Goal: Task Accomplishment & Management: Complete application form

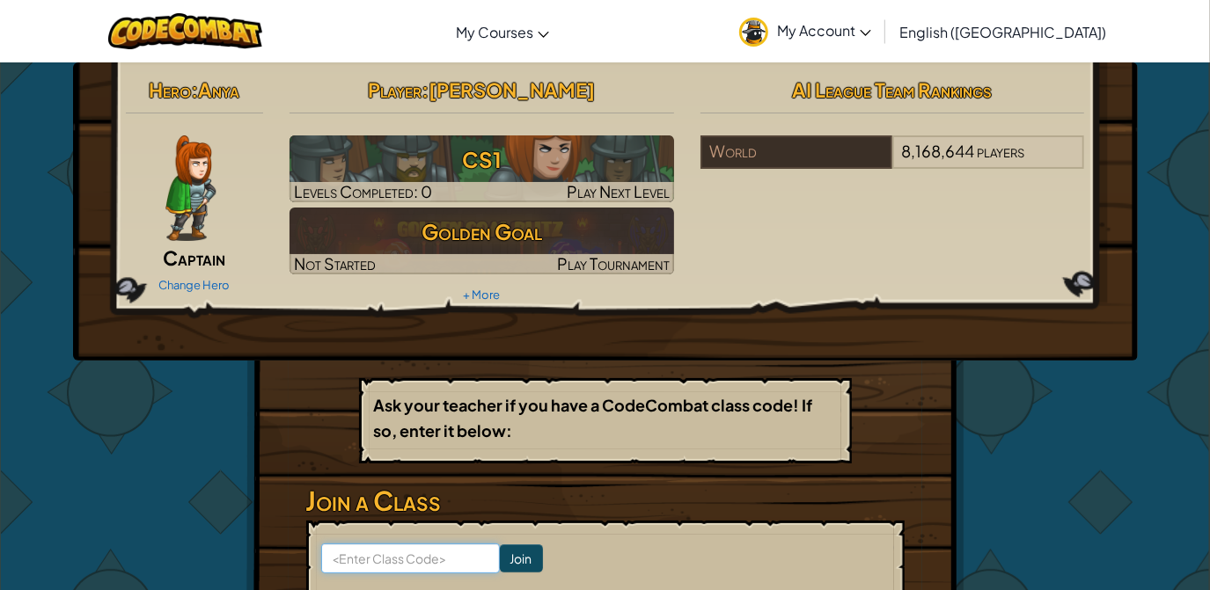
click at [450, 560] on input at bounding box center [410, 559] width 179 height 30
paste input "TeamBoatLeg"
type input "TeamBoatLeg"
click at [500, 563] on input "Join" at bounding box center [521, 559] width 43 height 28
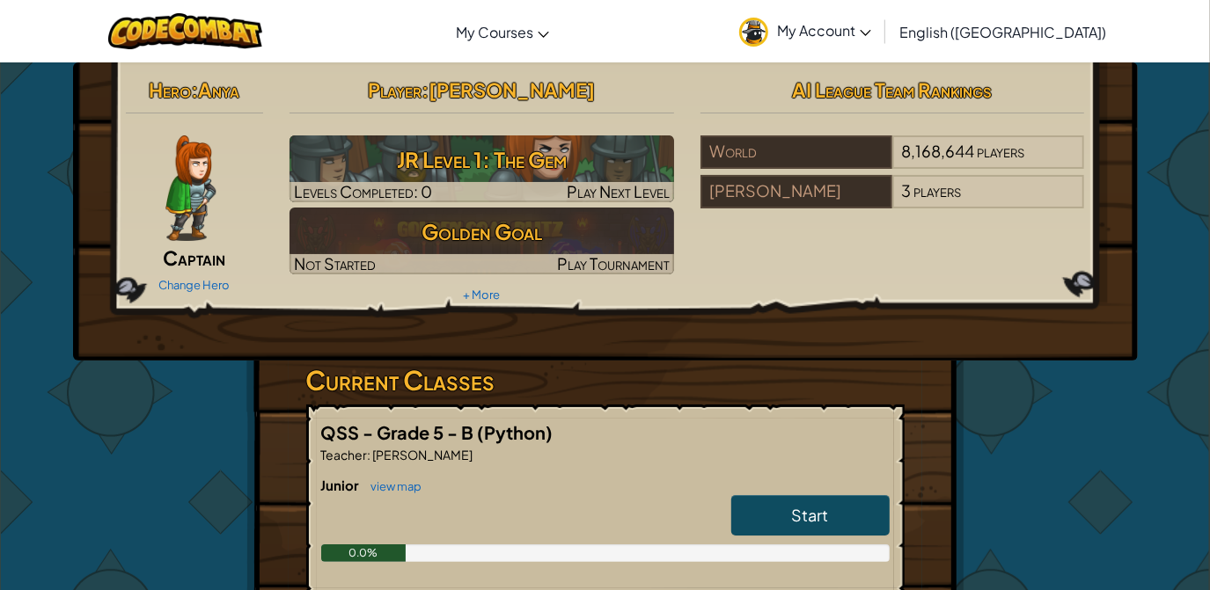
click at [871, 36] on span "My Account" at bounding box center [824, 30] width 94 height 18
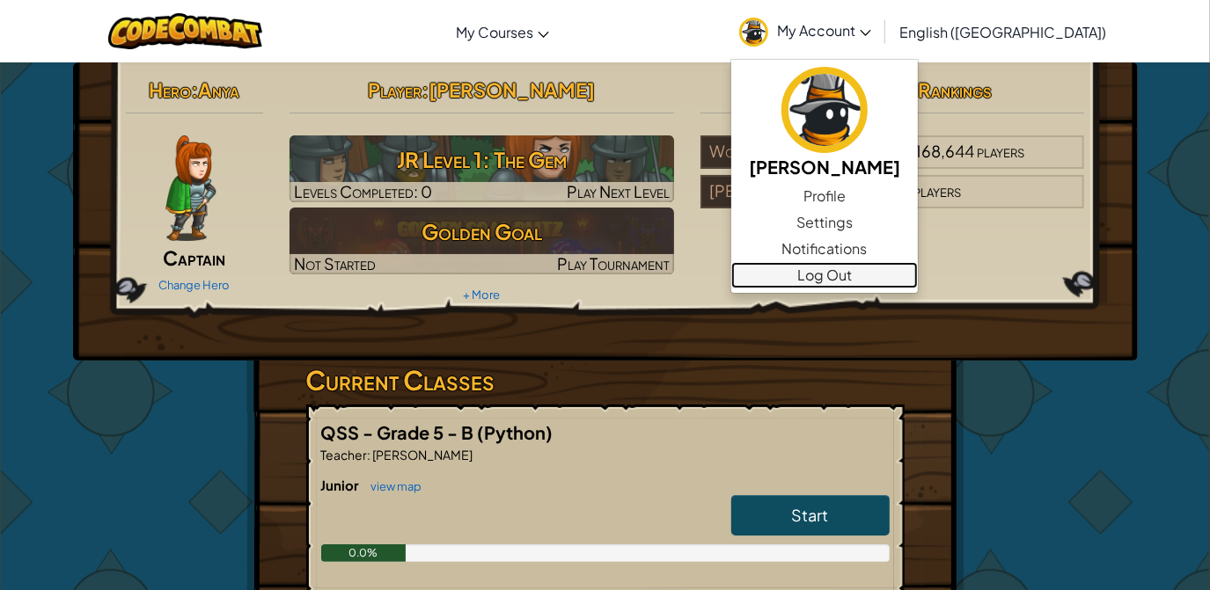
click at [906, 274] on link "Log Out" at bounding box center [824, 275] width 187 height 26
